Goal: Complete application form

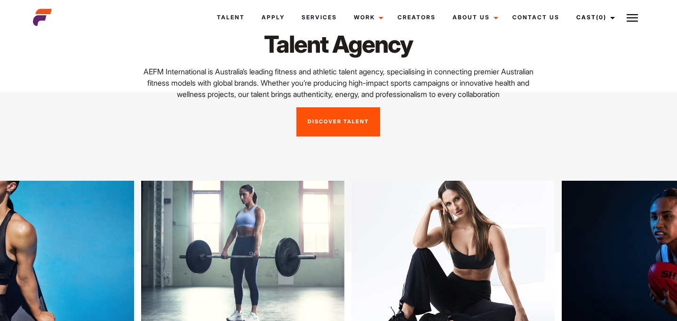
scroll to position [88, 0]
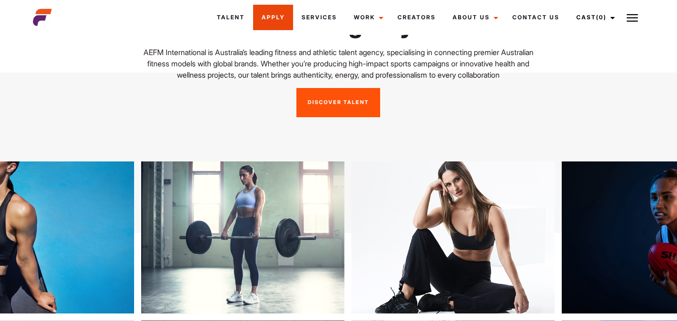
click at [284, 16] on link "Apply" at bounding box center [273, 17] width 40 height 25
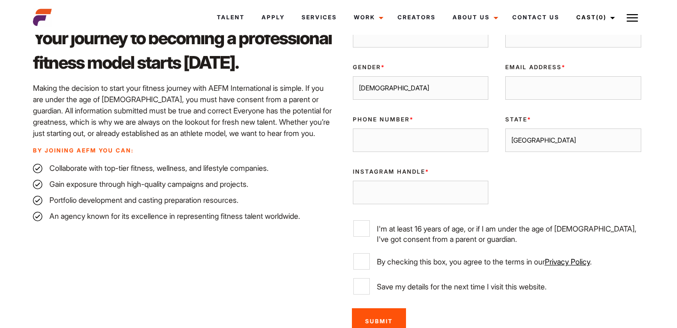
scroll to position [317, 0]
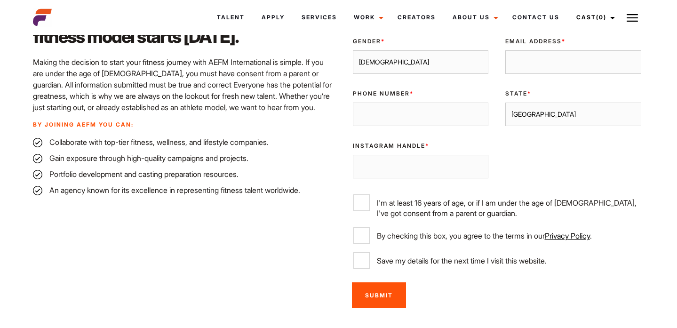
click at [371, 79] on div "Gender * Male Female" at bounding box center [420, 56] width 153 height 52
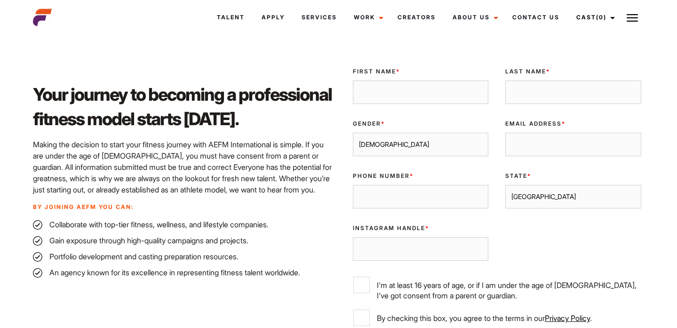
scroll to position [233, 0]
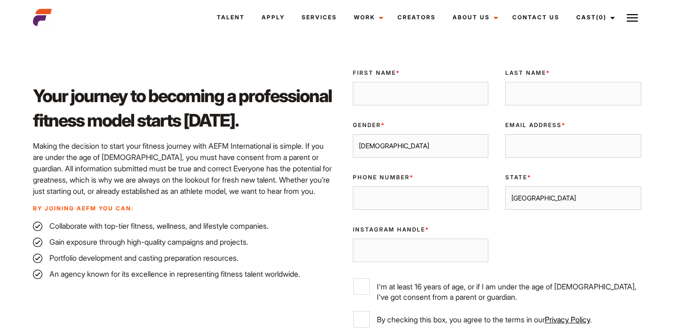
click at [397, 98] on input "First Name *" at bounding box center [421, 94] width 136 height 24
type input "Isobel"
type input "Reed"
type input "0421807320"
click at [422, 148] on select "Male Female" at bounding box center [421, 146] width 136 height 24
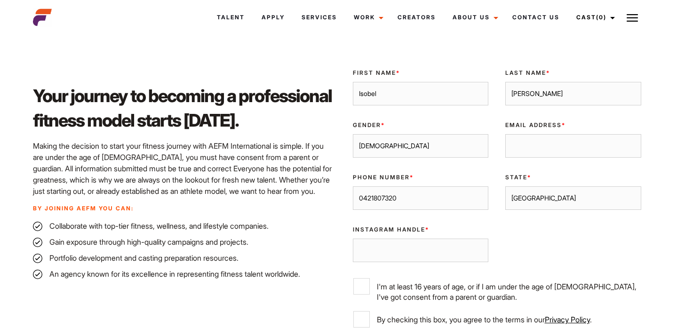
select select "female"
click at [353, 134] on select "Male Female" at bounding box center [421, 146] width 136 height 24
click at [533, 163] on div "Email Address *" at bounding box center [573, 139] width 153 height 52
click at [531, 148] on input "Email Address *" at bounding box center [573, 146] width 136 height 24
type input "reedisobel0@gmail.com"
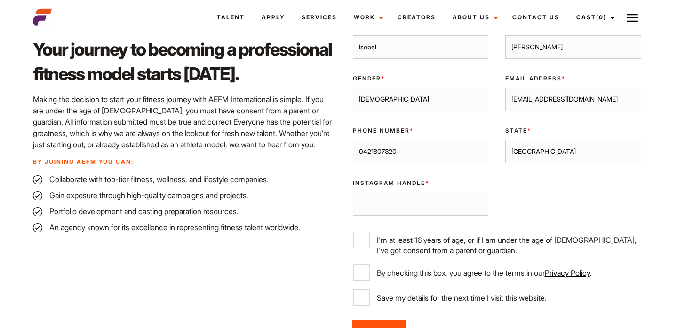
scroll to position [281, 0]
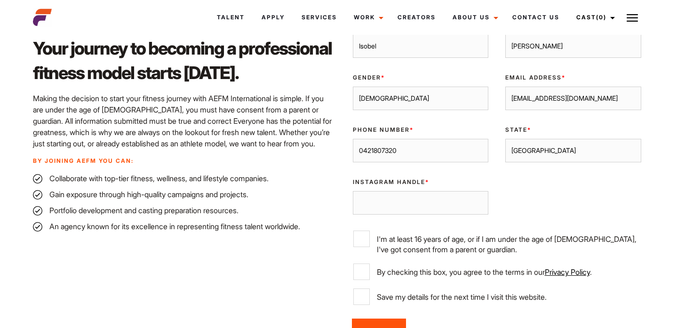
click at [525, 154] on select "Sydney Melbourne Brisbane Gold Coast Adelaide Perth Darwin Queensland Tasmania …" at bounding box center [573, 151] width 136 height 24
select select "Melbourne"
click at [505, 139] on select "Sydney Melbourne Brisbane Gold Coast Adelaide Perth Darwin Queensland Tasmania …" at bounding box center [573, 151] width 136 height 24
click at [436, 198] on input "Instagram Handle *" at bounding box center [421, 203] width 136 height 24
click at [402, 202] on input "Instagram Handle *" at bounding box center [421, 203] width 136 height 24
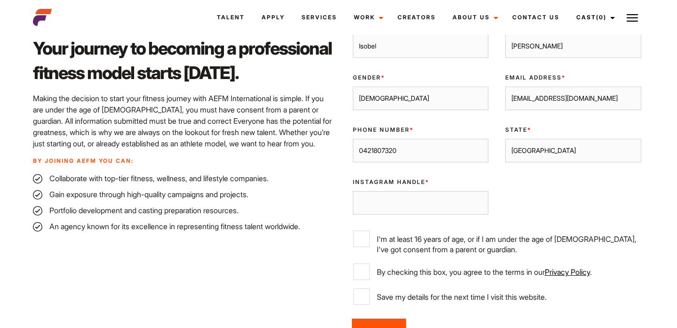
paste input "https://www.instagram.com/izziereed_?igsh=dGlxM2NvcGZjM2Uw&utm_source=qr"
click at [468, 199] on input "https://www.instagram.com/izziereed_?igsh=dGlxM2NvcGZjM2Uw&utm_source=qr" at bounding box center [421, 203] width 136 height 24
drag, startPoint x: 480, startPoint y: 200, endPoint x: 331, endPoint y: 174, distance: 151.4
click at [331, 174] on div "Your journey to becoming a professional fitness model starts today. Making the …" at bounding box center [338, 182] width 623 height 336
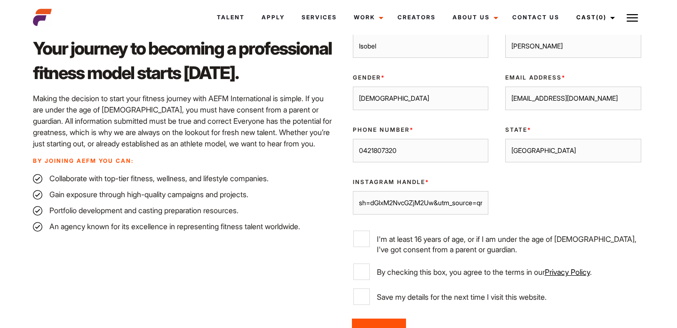
drag, startPoint x: 474, startPoint y: 204, endPoint x: 289, endPoint y: 199, distance: 184.5
click at [289, 199] on div "Your journey to becoming a professional fitness model starts today. Making the …" at bounding box center [338, 182] width 623 height 336
type input "qr"
drag, startPoint x: 376, startPoint y: 206, endPoint x: 262, endPoint y: 206, distance: 113.8
click at [262, 206] on div "Your journey to becoming a professional fitness model starts today. Making the …" at bounding box center [338, 182] width 623 height 336
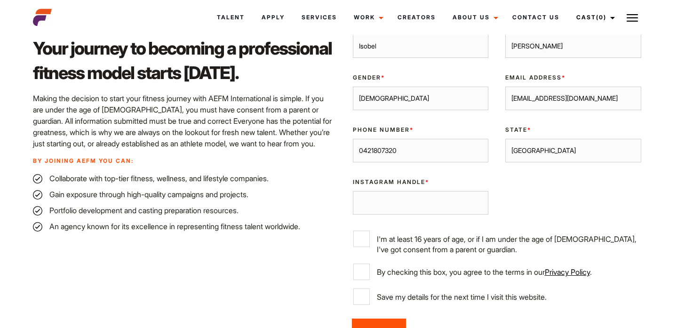
paste input "https://www.instagram.com/izziereed_?igsh=dGlxM2NvcGZjM2Uw&utm_source=qr"
drag, startPoint x: 462, startPoint y: 197, endPoint x: 338, endPoint y: 195, distance: 123.7
click at [339, 195] on div "Validate Email UUID First Name * Isobel Last Name * Reed Gender * Male Female E…" at bounding box center [494, 182] width 311 height 336
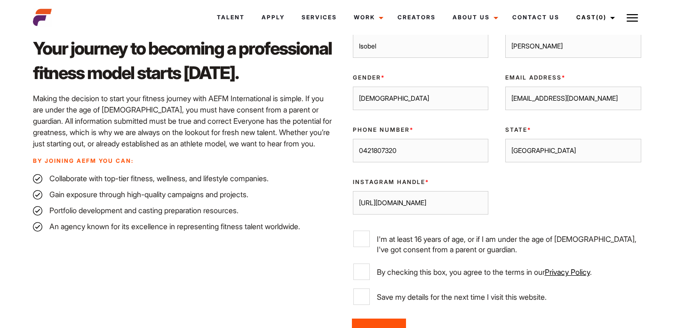
click at [459, 205] on input "https://www.instagram.com/izziereed_?igsh=dGlxM2NvcGZjM2Uw&utm_source=qr" at bounding box center [421, 203] width 136 height 24
drag, startPoint x: 435, startPoint y: 202, endPoint x: 506, endPoint y: 201, distance: 71.0
click at [506, 201] on div "Validate Email UUID First Name * Isobel Last Name * Reed Gender * Male Female E…" at bounding box center [497, 163] width 306 height 299
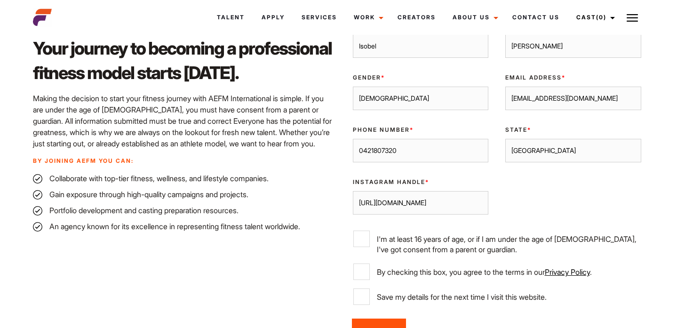
type input "https://www.instagram.com/izziereed_"
click at [504, 205] on div "Validate Email UUID First Name * Isobel Last Name * Reed Gender * Male Female E…" at bounding box center [497, 163] width 306 height 299
click at [477, 206] on input "https://www.instagram.com/izziereed_" at bounding box center [421, 203] width 136 height 24
drag, startPoint x: 477, startPoint y: 206, endPoint x: 353, endPoint y: 187, distance: 125.1
click at [353, 187] on div "Instagram Handle * https://www.instagram.com/izziereed_" at bounding box center [420, 196] width 153 height 52
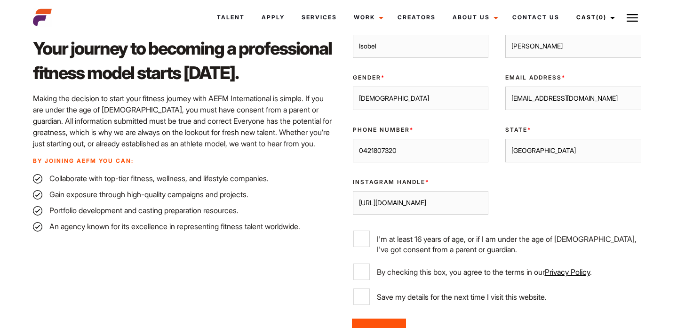
click at [491, 183] on div "Instagram Handle * https://www.instagram.com/izziereed_" at bounding box center [420, 196] width 153 height 52
drag, startPoint x: 481, startPoint y: 205, endPoint x: 313, endPoint y: 195, distance: 168.7
click at [313, 197] on div "Your journey to becoming a professional fitness model starts today. Making the …" at bounding box center [338, 182] width 623 height 336
drag, startPoint x: 477, startPoint y: 204, endPoint x: 294, endPoint y: 200, distance: 182.6
click at [294, 200] on div "Your journey to becoming a professional fitness model starts today. Making the …" at bounding box center [338, 182] width 623 height 336
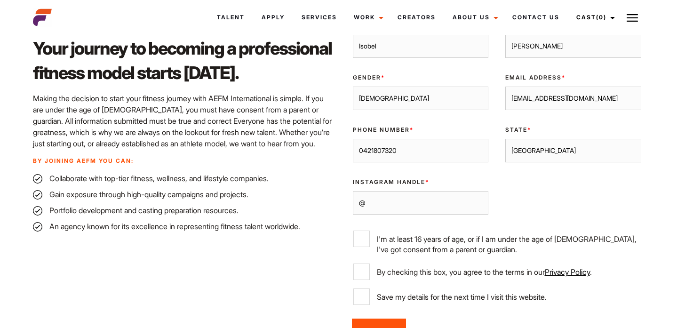
paste input "izziereed_"
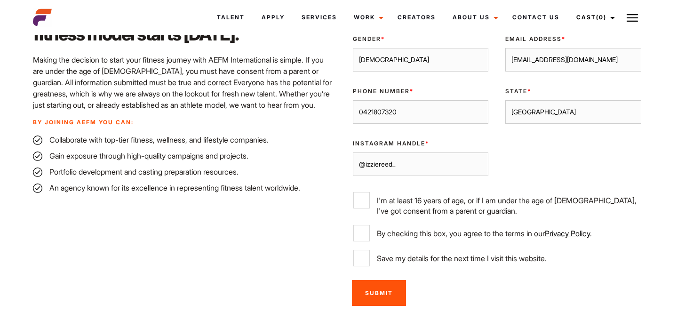
type input "@izziereed_"
click at [362, 201] on input "I'm at least 16 years of age, or if I am under the age of 18, I've got consent …" at bounding box center [361, 200] width 16 height 16
checkbox input "true"
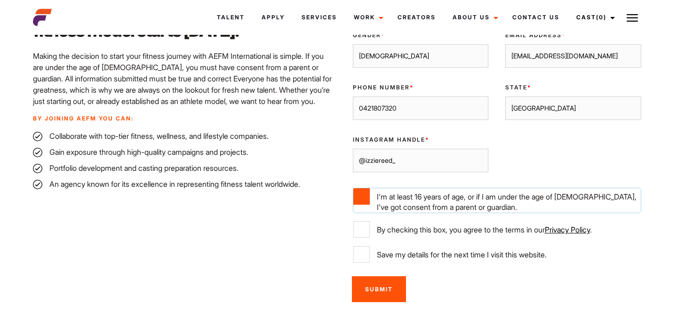
scroll to position [322, 0]
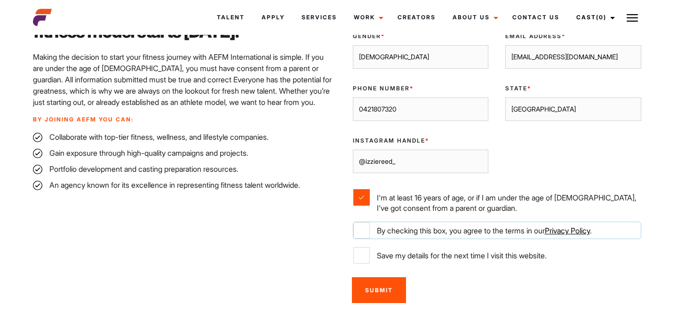
click at [362, 227] on input "By checking this box, you agree to the terms in our Privacy Policy ." at bounding box center [361, 230] width 16 height 16
checkbox input "true"
click at [361, 258] on input "Save my details for the next time I visit this website." at bounding box center [361, 255] width 16 height 16
checkbox input "true"
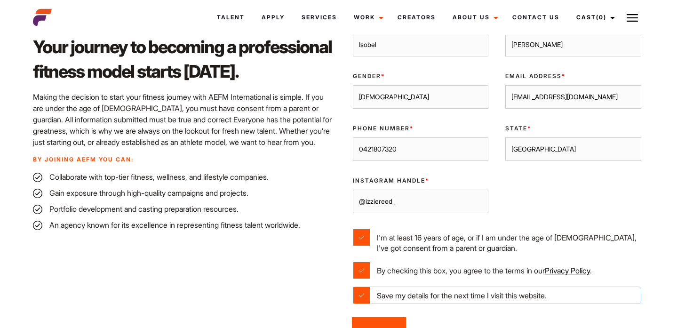
scroll to position [302, 0]
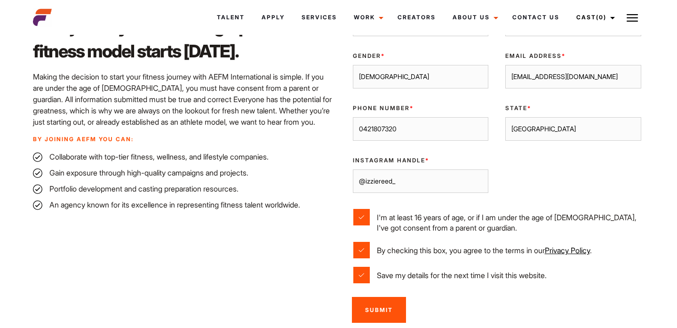
click at [375, 307] on input "Submit" at bounding box center [379, 310] width 54 height 26
